Goal: Task Accomplishment & Management: Complete application form

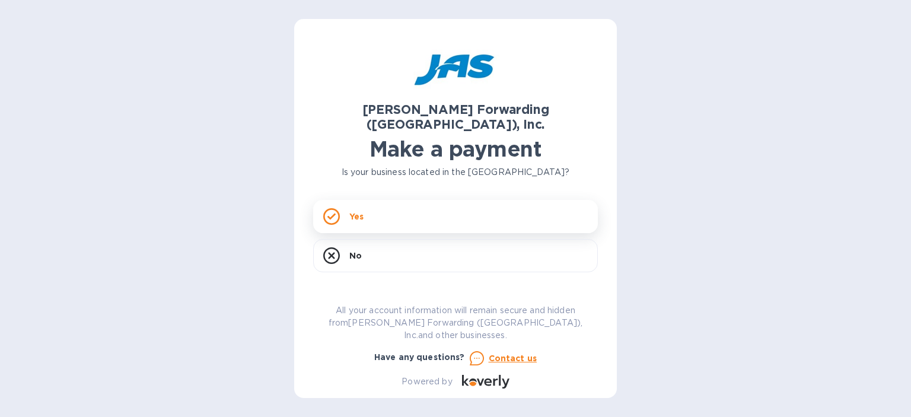
click at [420, 200] on div "Yes" at bounding box center [455, 216] width 285 height 33
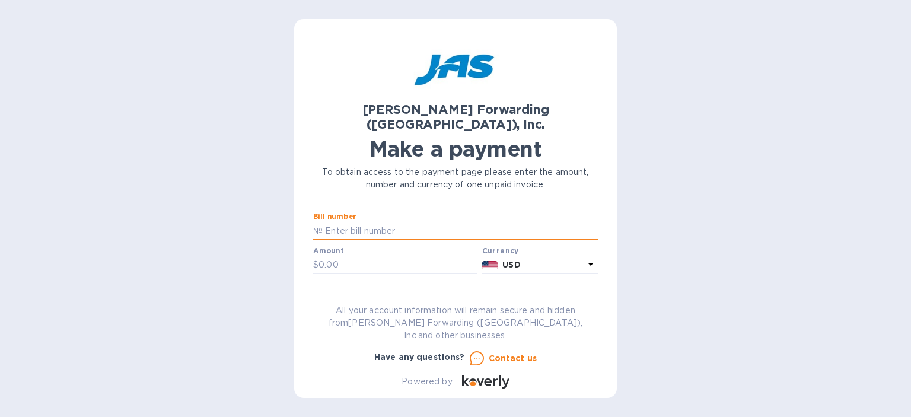
click at [470, 222] on input "text" at bounding box center [460, 231] width 275 height 18
click at [239, 235] on div "[PERSON_NAME] Forwarding ([GEOGRAPHIC_DATA]), Inc. Make a payment To obtain acc…" at bounding box center [455, 208] width 911 height 417
click at [348, 256] on input "text" at bounding box center [398, 265] width 159 height 18
drag, startPoint x: 408, startPoint y: 211, endPoint x: 343, endPoint y: 215, distance: 65.4
click at [343, 222] on input "BBNA501164979" at bounding box center [460, 231] width 275 height 18
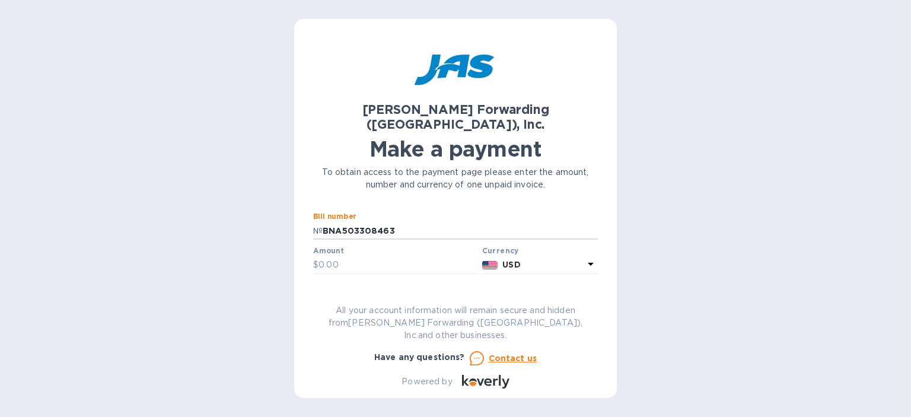
type input "BNA503308463"
click at [389, 256] on input "text" at bounding box center [398, 265] width 159 height 18
type input "61.50"
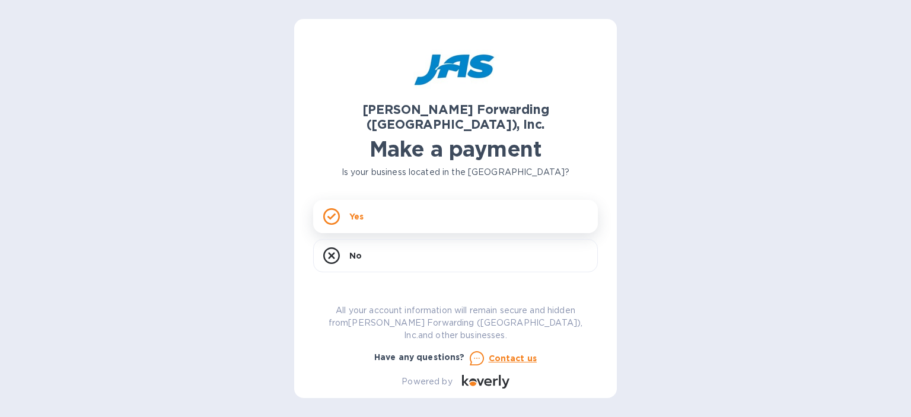
click at [434, 200] on div "Yes" at bounding box center [455, 216] width 285 height 33
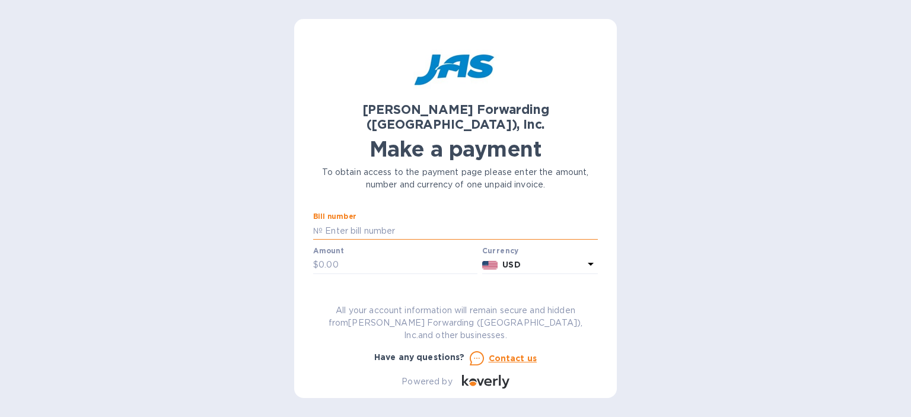
click at [424, 222] on input "text" at bounding box center [460, 231] width 275 height 18
type input "b"
type input "BNA503308463"
click at [410, 256] on input "61.5" at bounding box center [398, 265] width 159 height 18
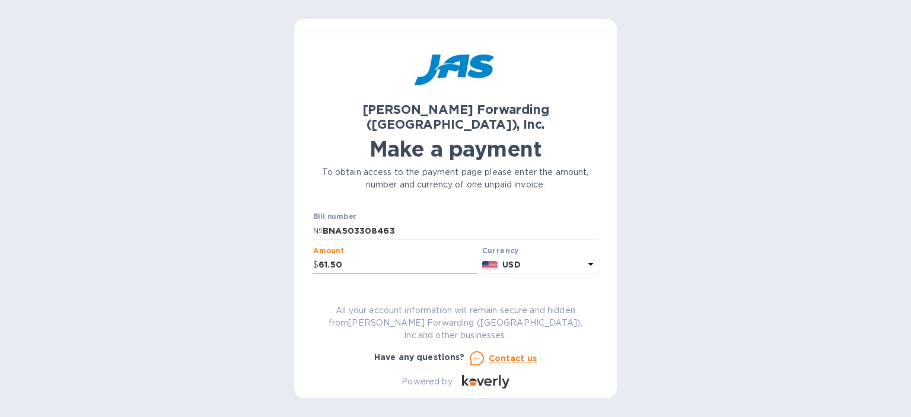
type input "61.50"
type input "h"
type input "HealthSmart Foods"
click at [463, 222] on input "BNA503308463" at bounding box center [460, 231] width 275 height 18
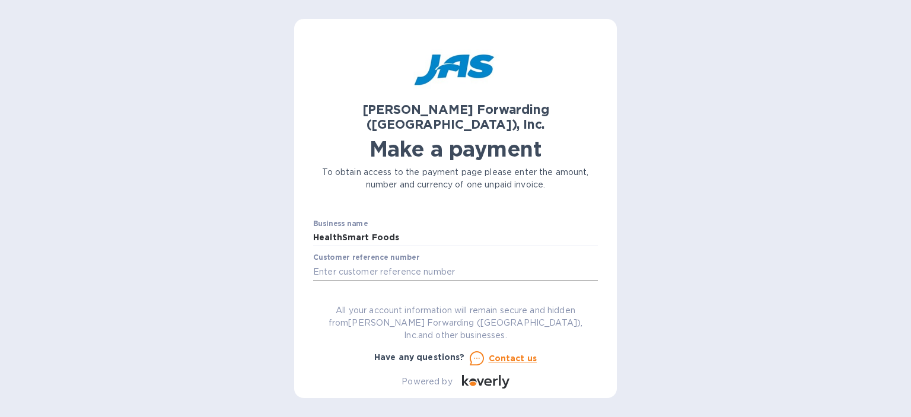
scroll to position [59, 0]
click at [418, 265] on input "text" at bounding box center [455, 274] width 285 height 18
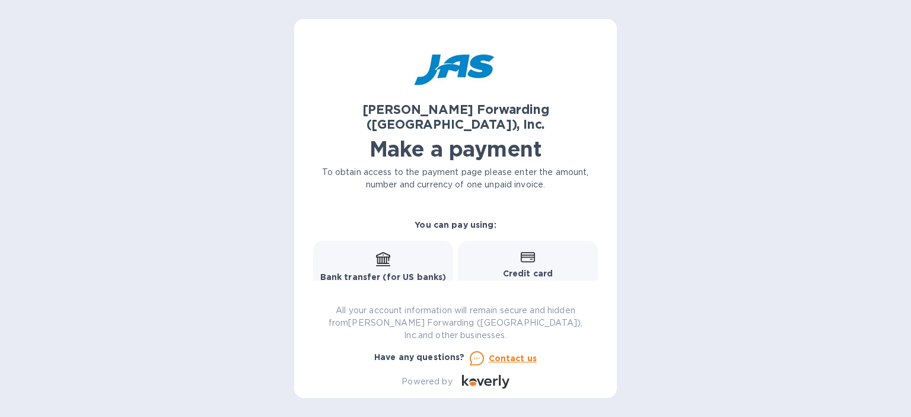
scroll to position [0, 0]
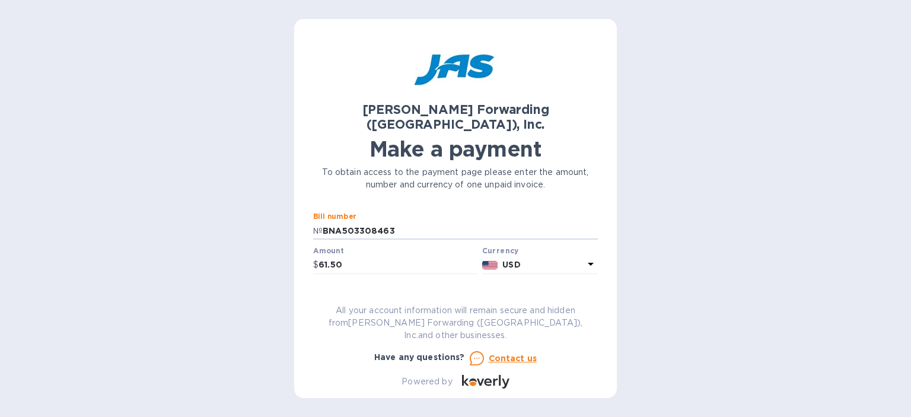
drag, startPoint x: 430, startPoint y: 218, endPoint x: 297, endPoint y: 222, distance: 132.4
click at [297, 222] on div "JAS Forwarding (USA), Inc. Make a payment To obtain access to the payment page …" at bounding box center [455, 208] width 323 height 379
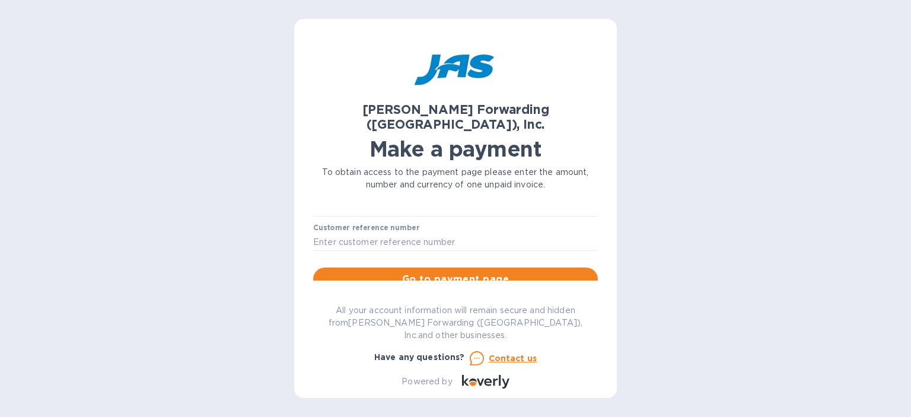
scroll to position [119, 0]
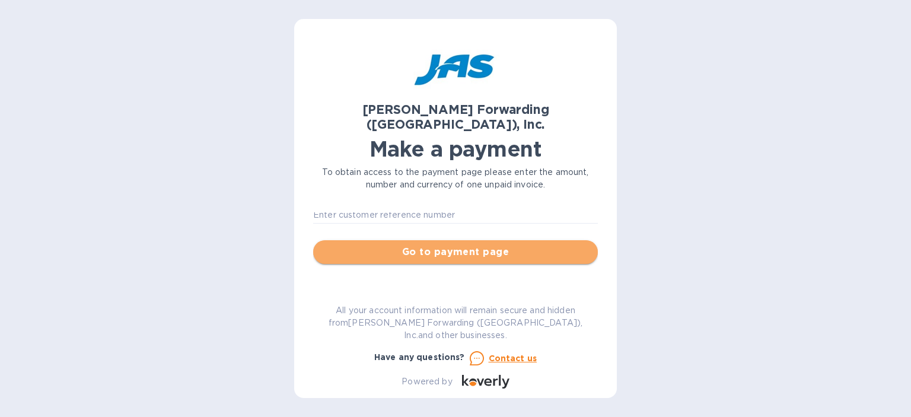
click at [476, 246] on button "Go to payment page" at bounding box center [455, 252] width 285 height 24
